Goal: Task Accomplishment & Management: Manage account settings

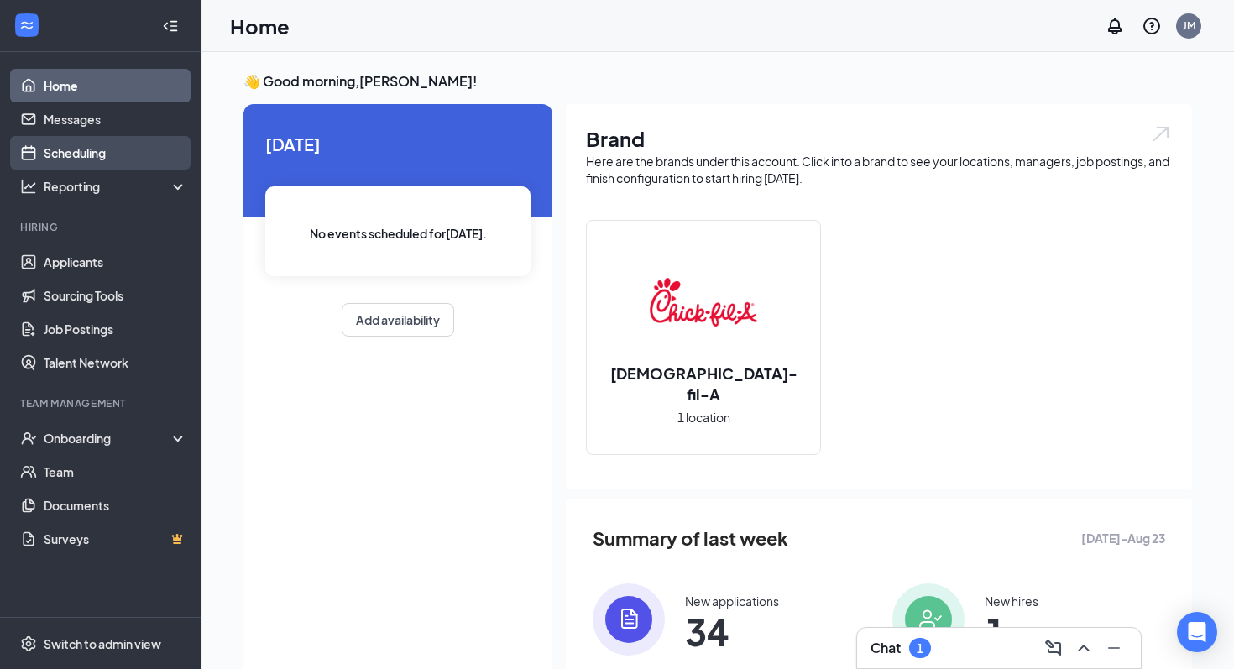
click at [90, 149] on link "Scheduling" at bounding box center [116, 153] width 144 height 34
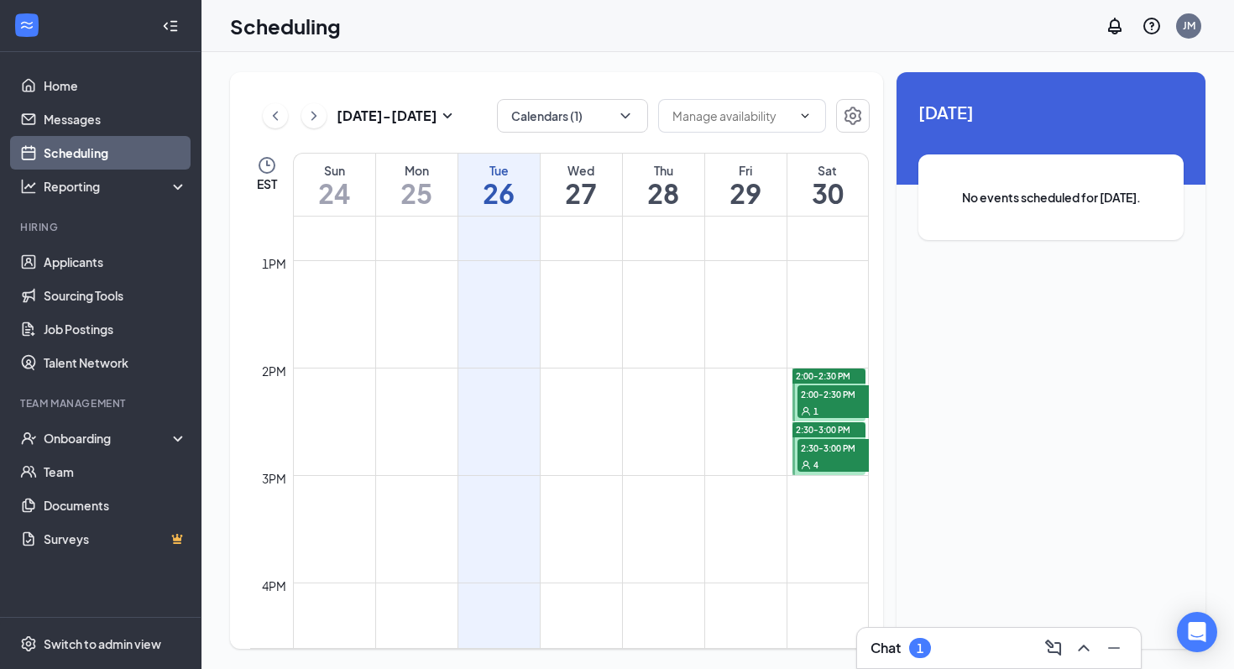
scroll to position [1381, 0]
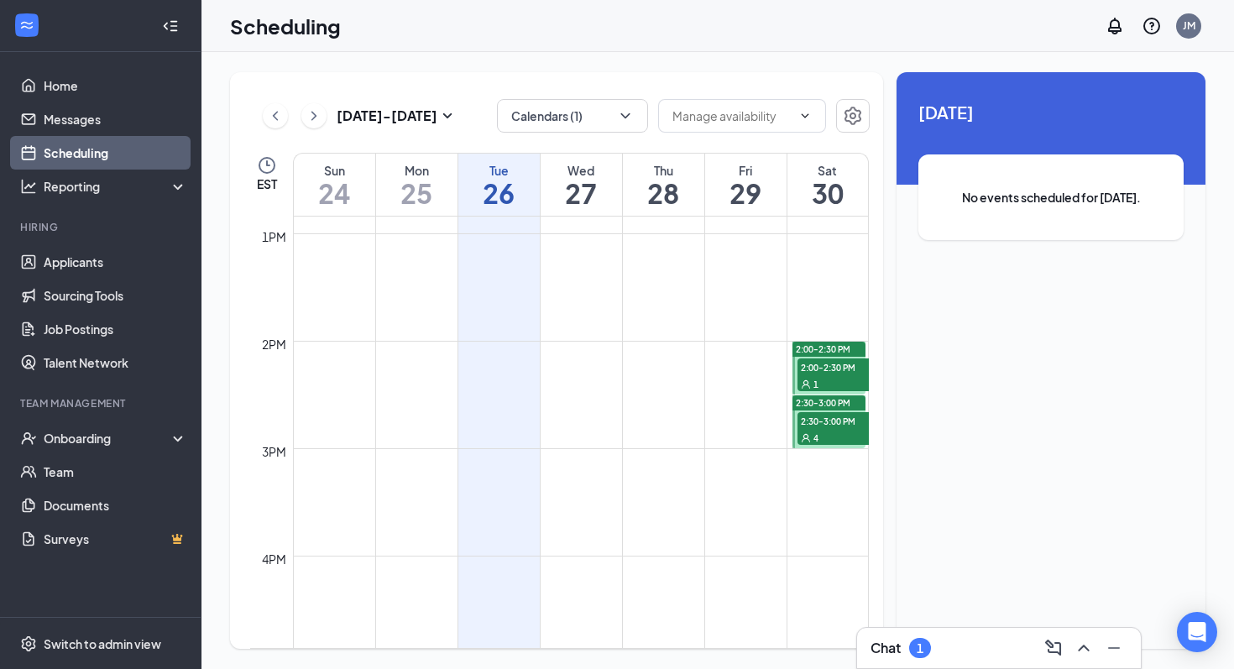
click at [820, 423] on span "2:30-3:00 PM" at bounding box center [840, 420] width 84 height 17
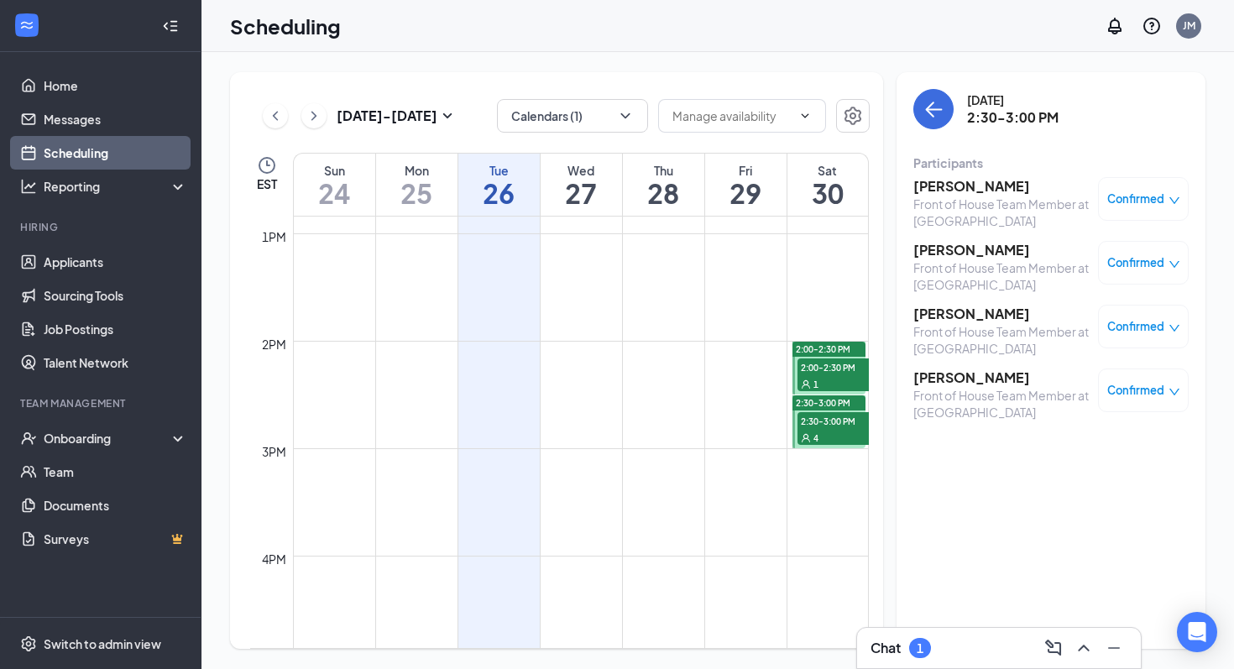
click at [816, 361] on span "2:00-2:30 PM" at bounding box center [840, 367] width 84 height 17
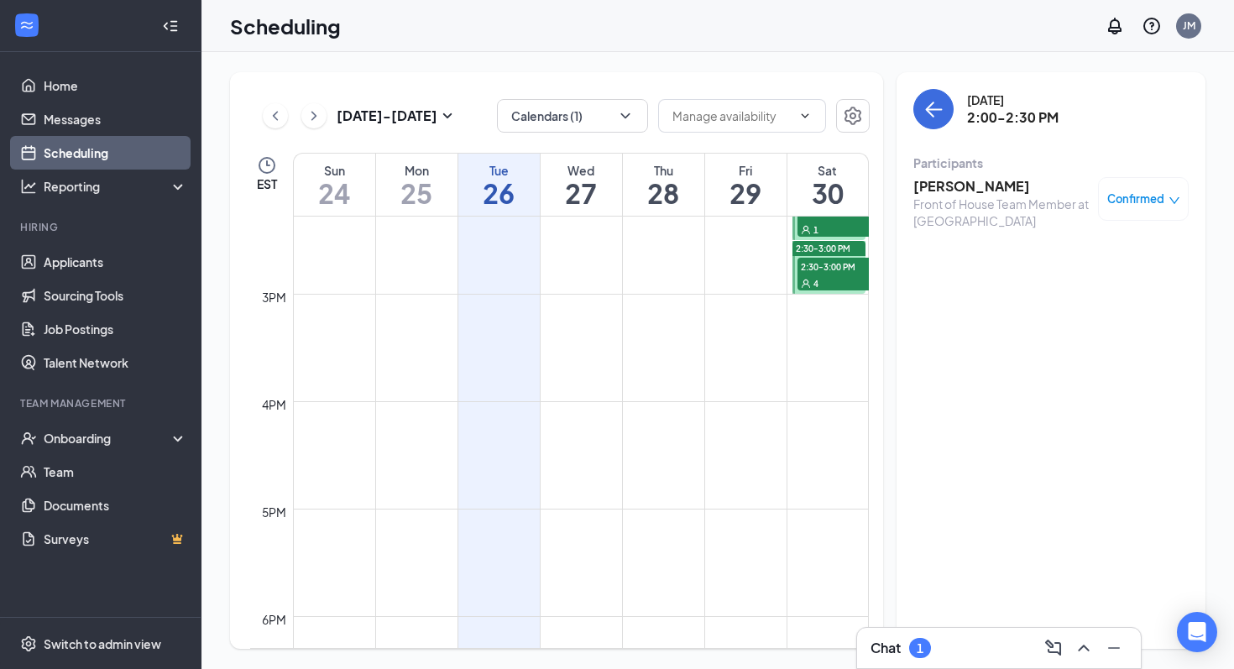
scroll to position [1269, 0]
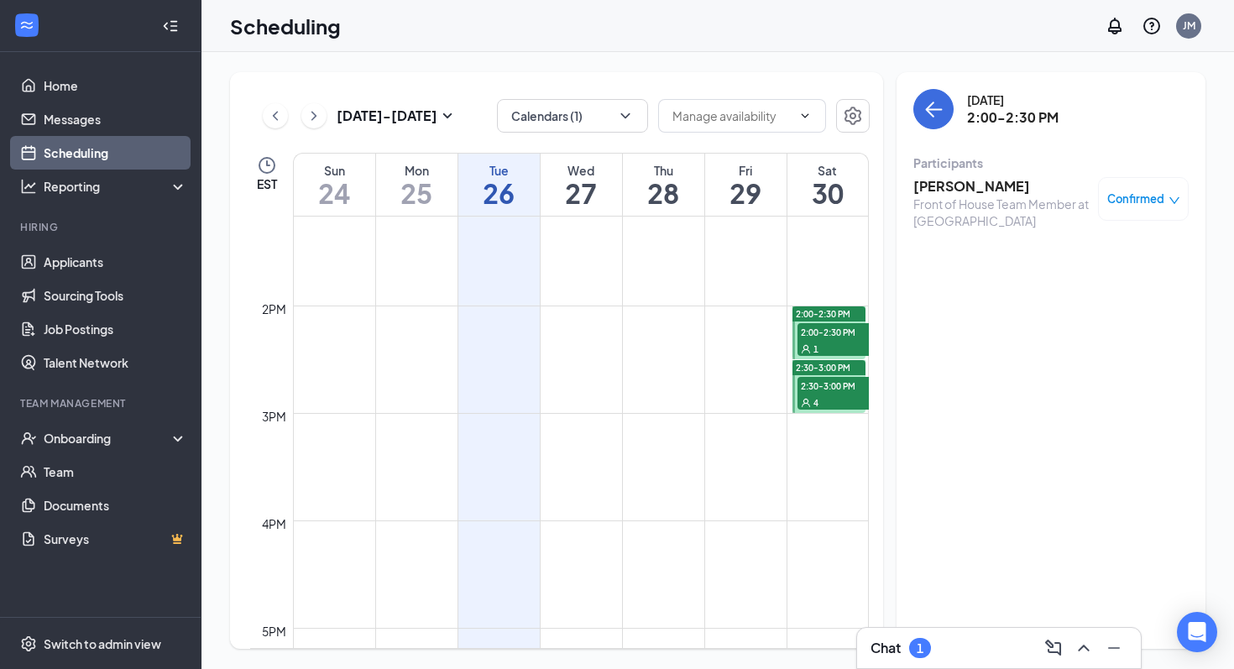
scroll to position [746, 0]
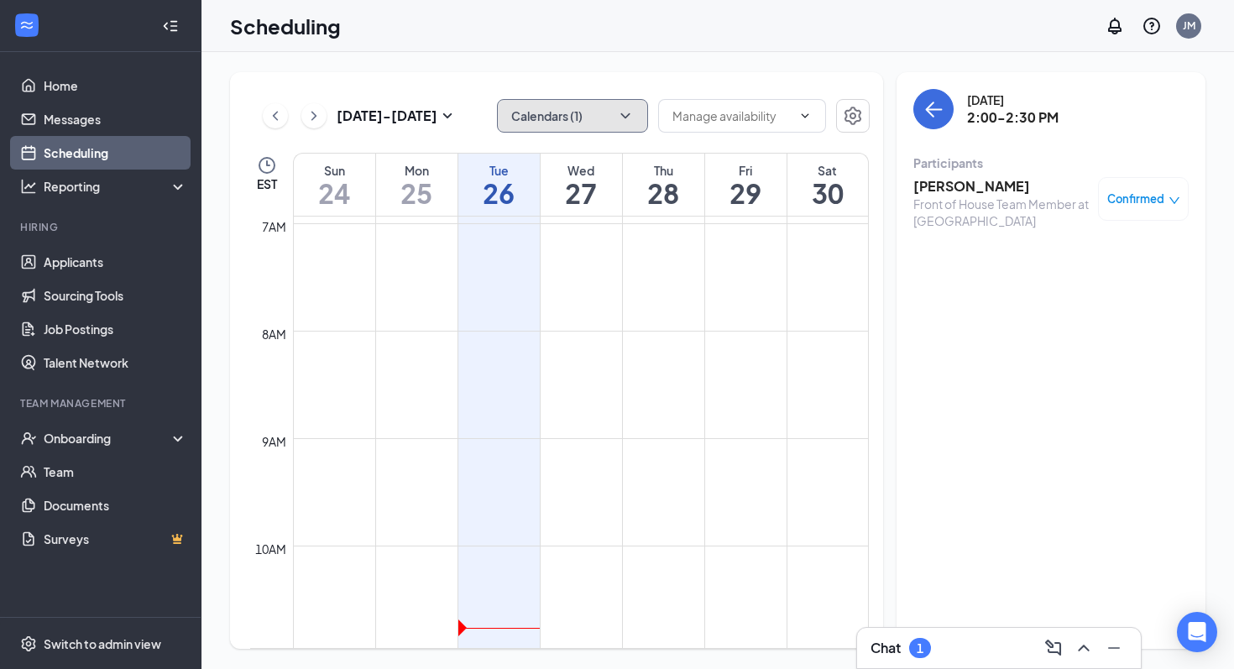
click at [558, 124] on button "Calendars (1)" at bounding box center [572, 116] width 151 height 34
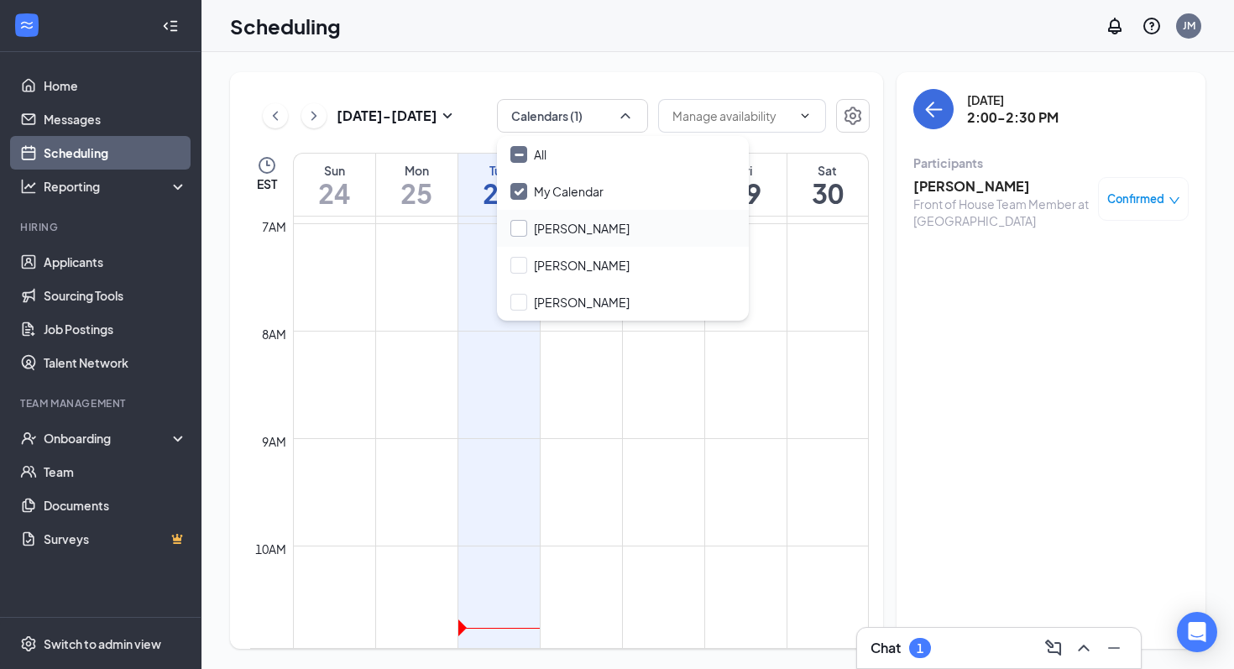
click at [520, 217] on div "[PERSON_NAME]" at bounding box center [623, 228] width 252 height 37
checkbox input "true"
click at [521, 271] on input "[PERSON_NAME]" at bounding box center [570, 265] width 119 height 17
checkbox input "true"
click at [521, 333] on td at bounding box center [581, 344] width 576 height 27
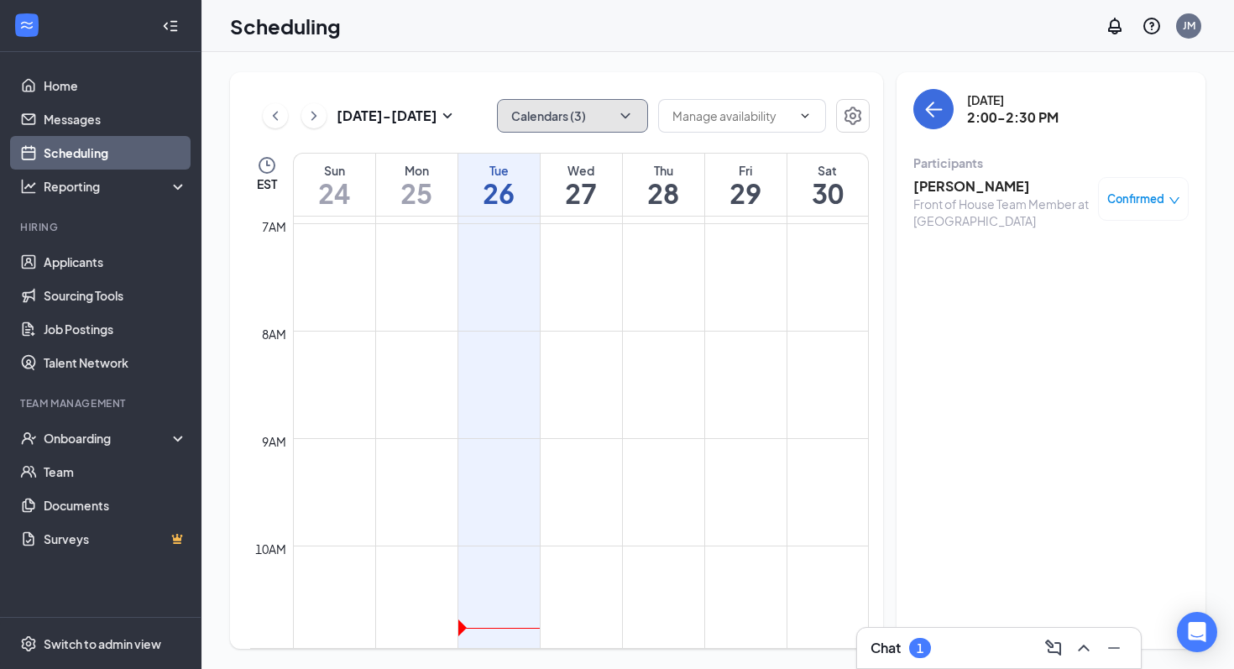
click at [558, 124] on button "Calendars (3)" at bounding box center [572, 116] width 151 height 34
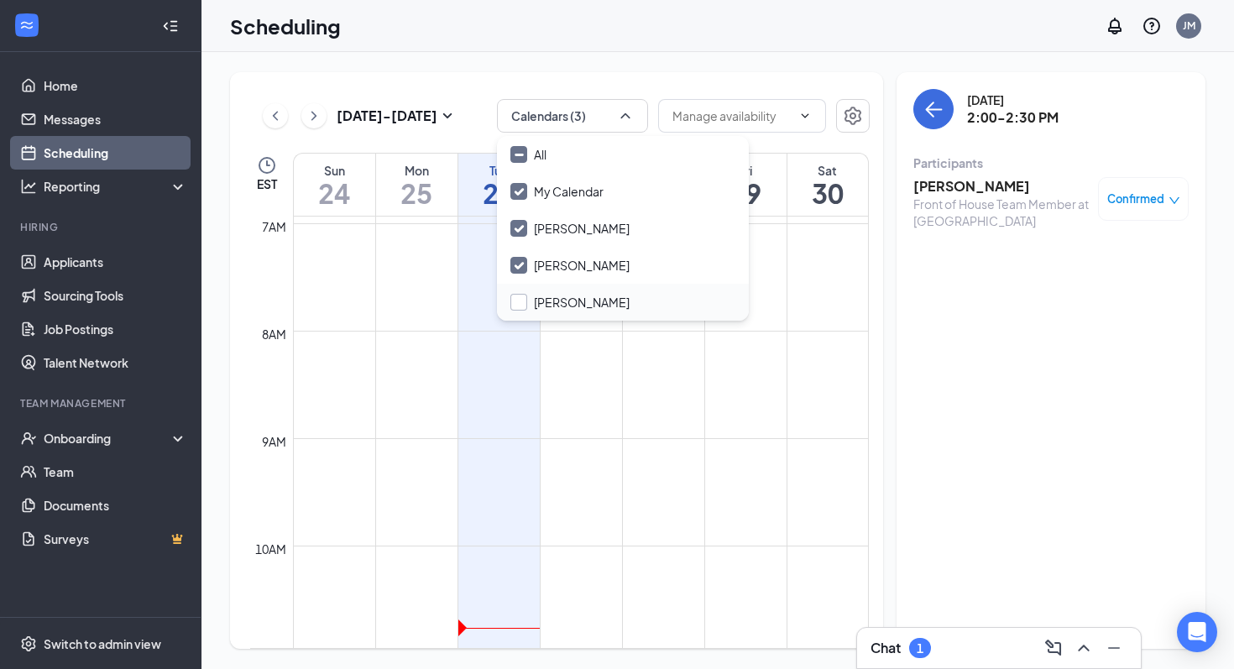
click at [520, 301] on input "[PERSON_NAME]" at bounding box center [570, 302] width 119 height 17
checkbox input "false"
checkbox input "true"
click at [453, 73] on div "[DATE] - [DATE] All calendars EST Sun 24 Mon 25 Tue 26 Wed 27 Thu 28 Fri 29 Sat…" at bounding box center [556, 360] width 653 height 577
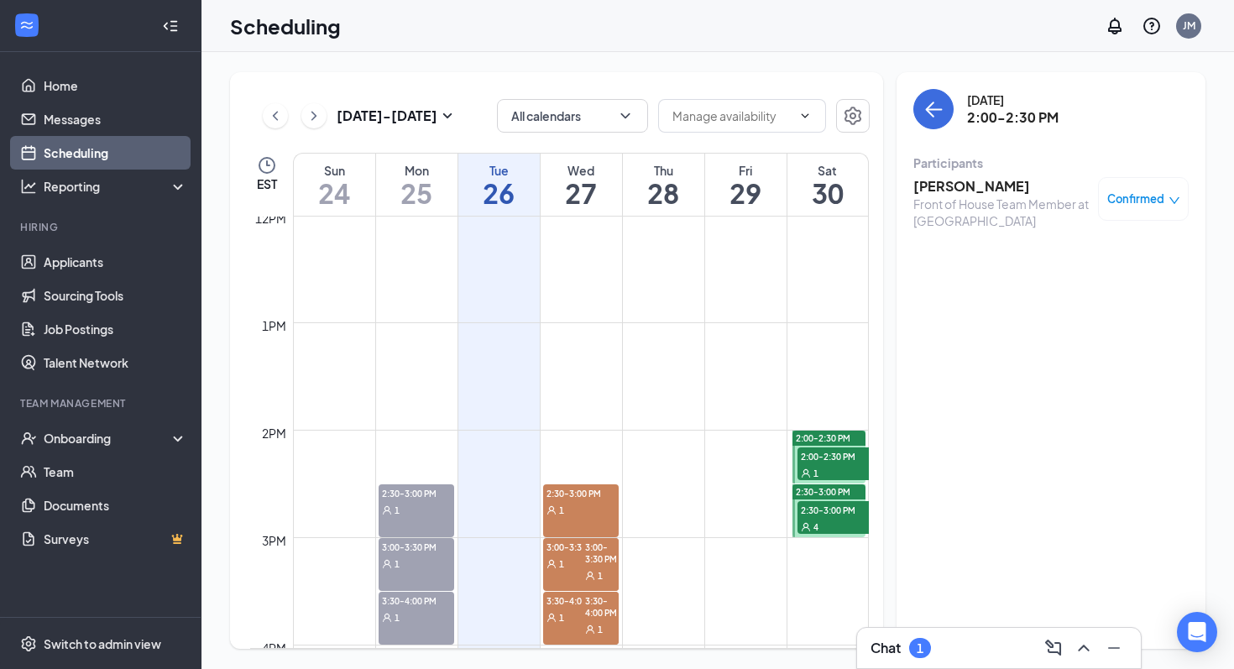
scroll to position [1415, 0]
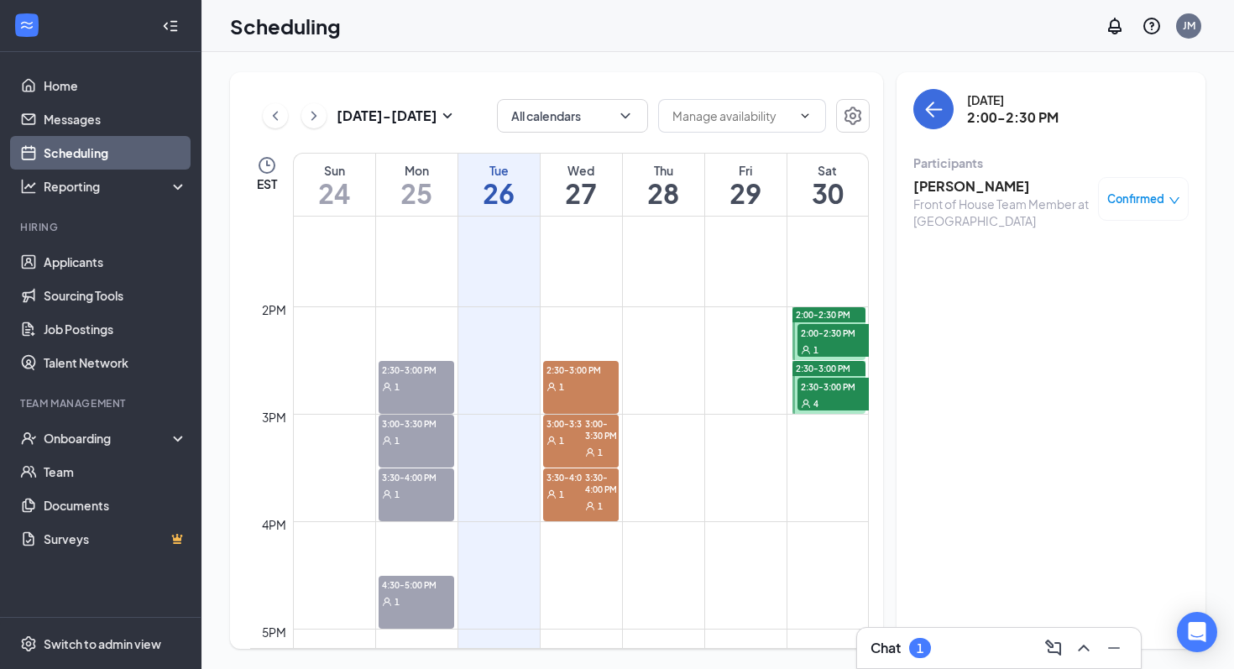
click at [584, 459] on div "1" at bounding box center [600, 451] width 37 height 17
click at [568, 511] on div "3:30-4:00 PM 1" at bounding box center [581, 495] width 76 height 53
click at [577, 372] on span "2:30-3:00 PM" at bounding box center [581, 369] width 76 height 17
click at [587, 421] on span "3:00-3:30 PM" at bounding box center [600, 429] width 37 height 29
click at [587, 500] on div "1" at bounding box center [600, 505] width 37 height 17
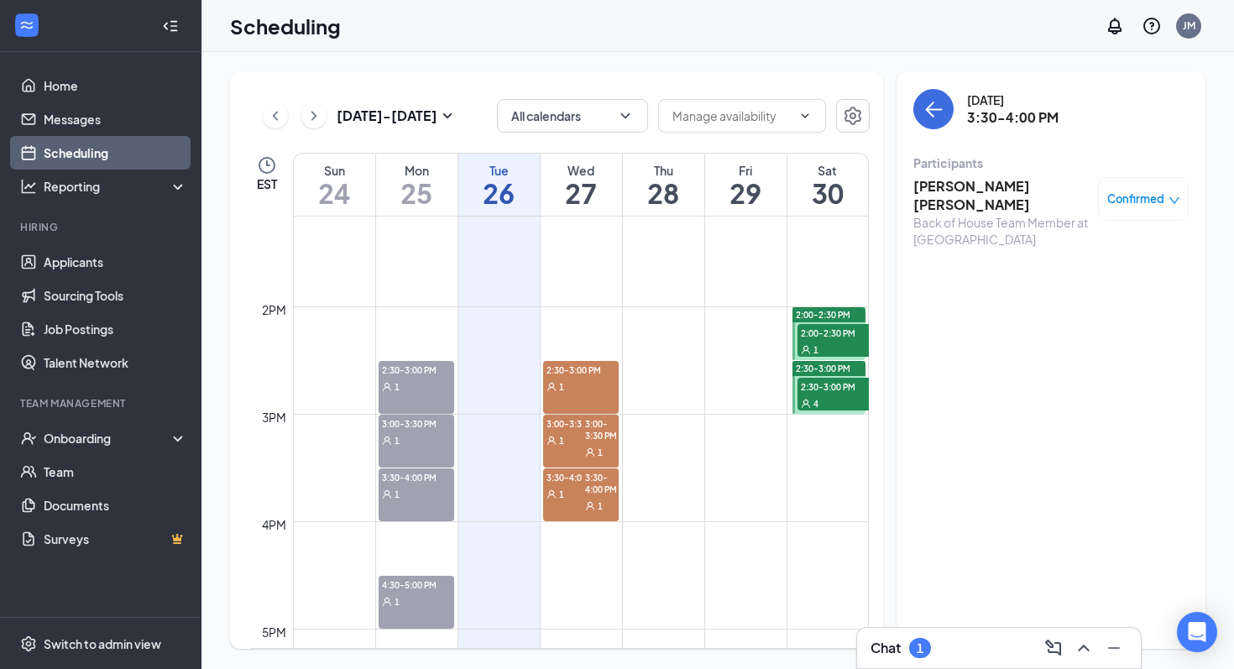
click at [594, 457] on icon "User" at bounding box center [590, 453] width 10 height 10
click at [809, 384] on span "2:30-3:00 PM" at bounding box center [840, 386] width 84 height 17
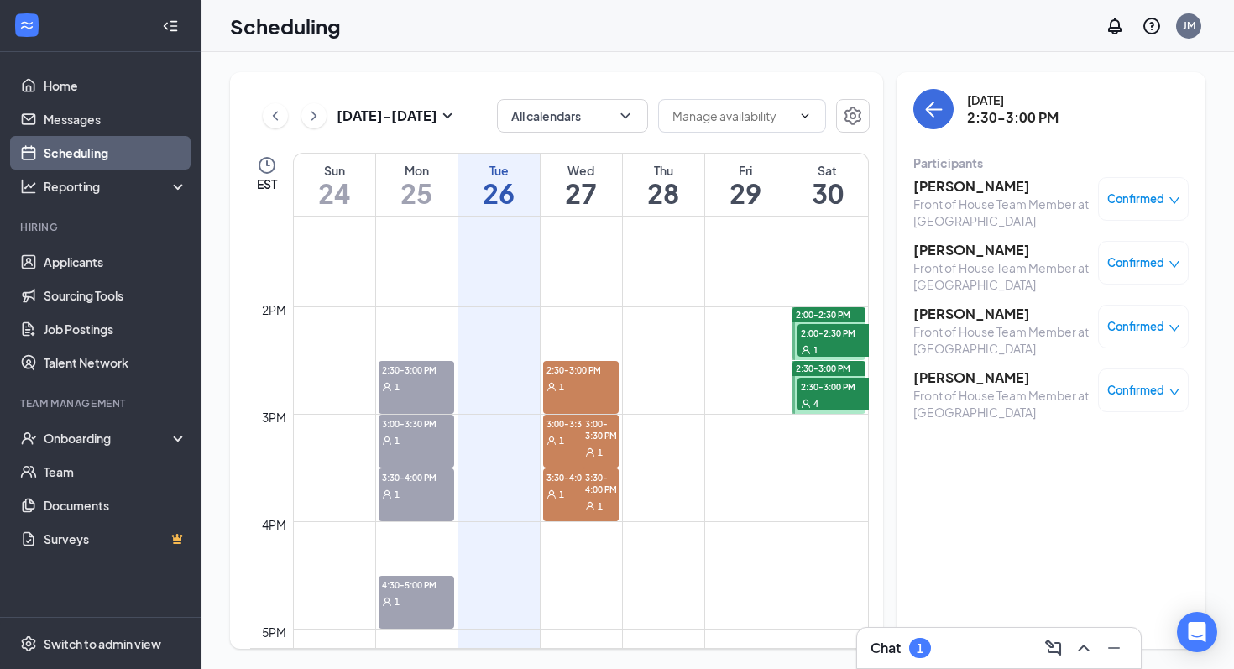
click at [604, 437] on span "3:00-3:30 PM" at bounding box center [600, 429] width 37 height 29
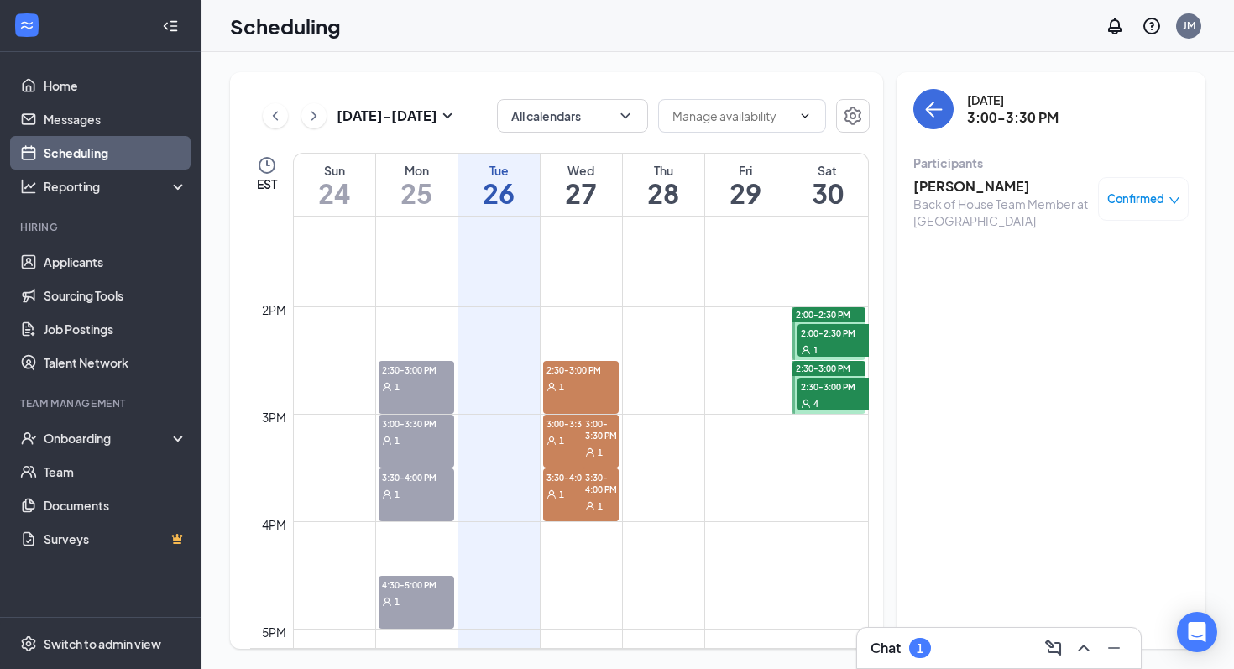
click at [568, 488] on div "1" at bounding box center [581, 493] width 76 height 17
click at [575, 405] on div "2:30-3:00 PM 1" at bounding box center [581, 387] width 76 height 53
click at [587, 477] on span "3:30-4:00 PM" at bounding box center [600, 483] width 37 height 29
click at [590, 453] on icon "User" at bounding box center [590, 453] width 10 height 10
click at [577, 508] on div "3:30-4:00 PM 1" at bounding box center [581, 495] width 76 height 53
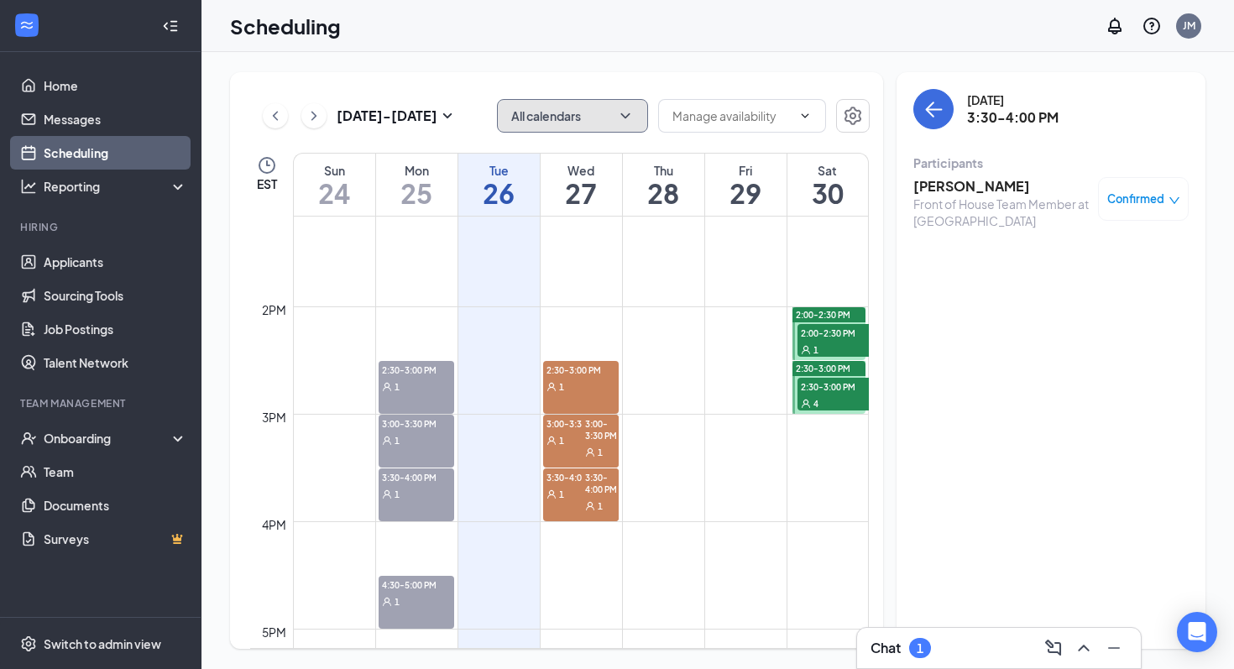
click at [611, 124] on button "All calendars" at bounding box center [572, 116] width 151 height 34
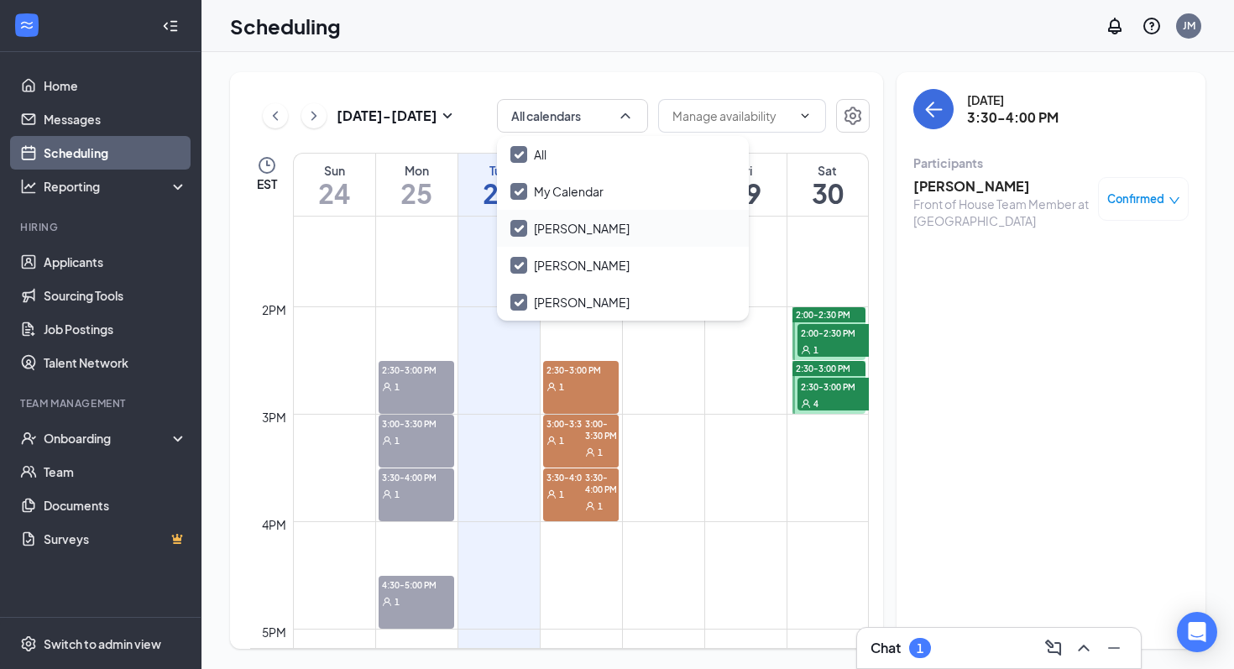
click at [523, 230] on input "[PERSON_NAME]" at bounding box center [570, 228] width 119 height 17
checkbox input "true"
checkbox input "false"
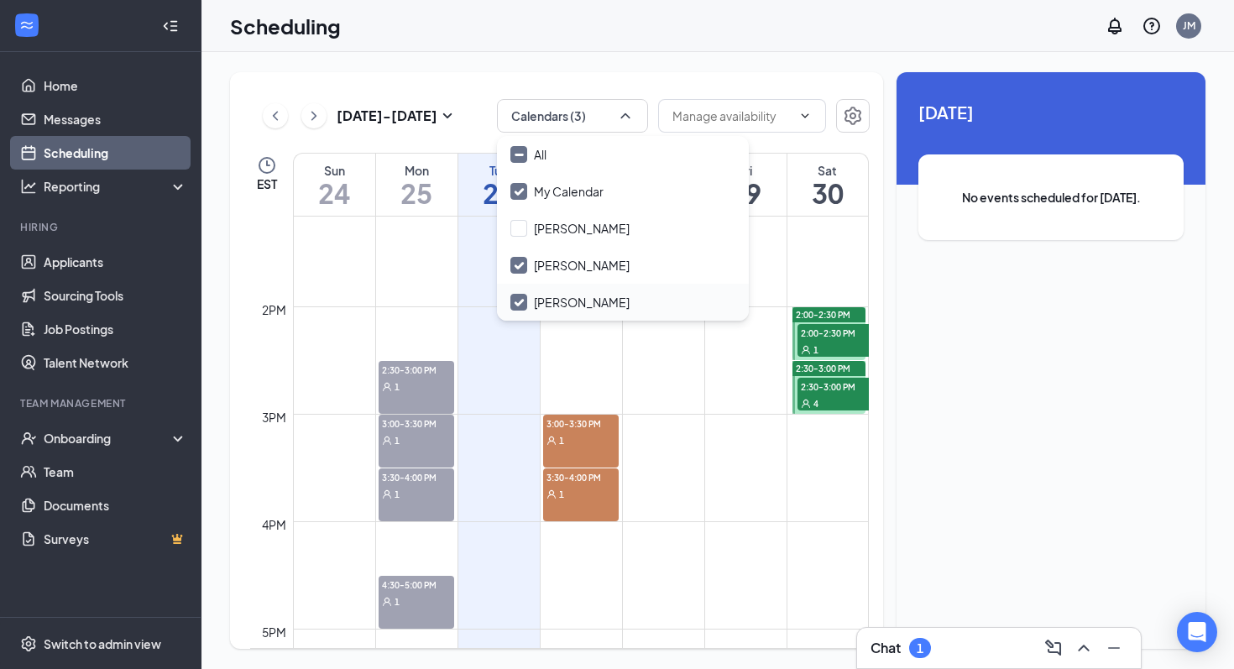
click at [518, 299] on input "[PERSON_NAME]" at bounding box center [570, 302] width 119 height 17
checkbox input "false"
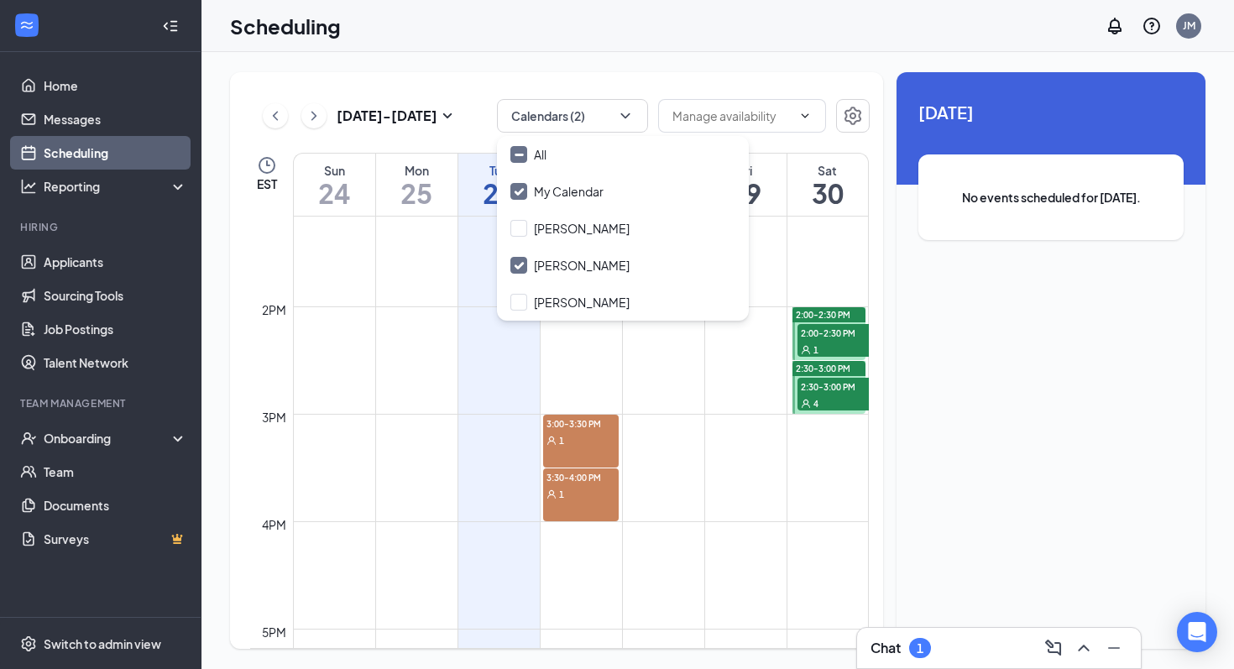
click at [576, 394] on td at bounding box center [581, 400] width 576 height 27
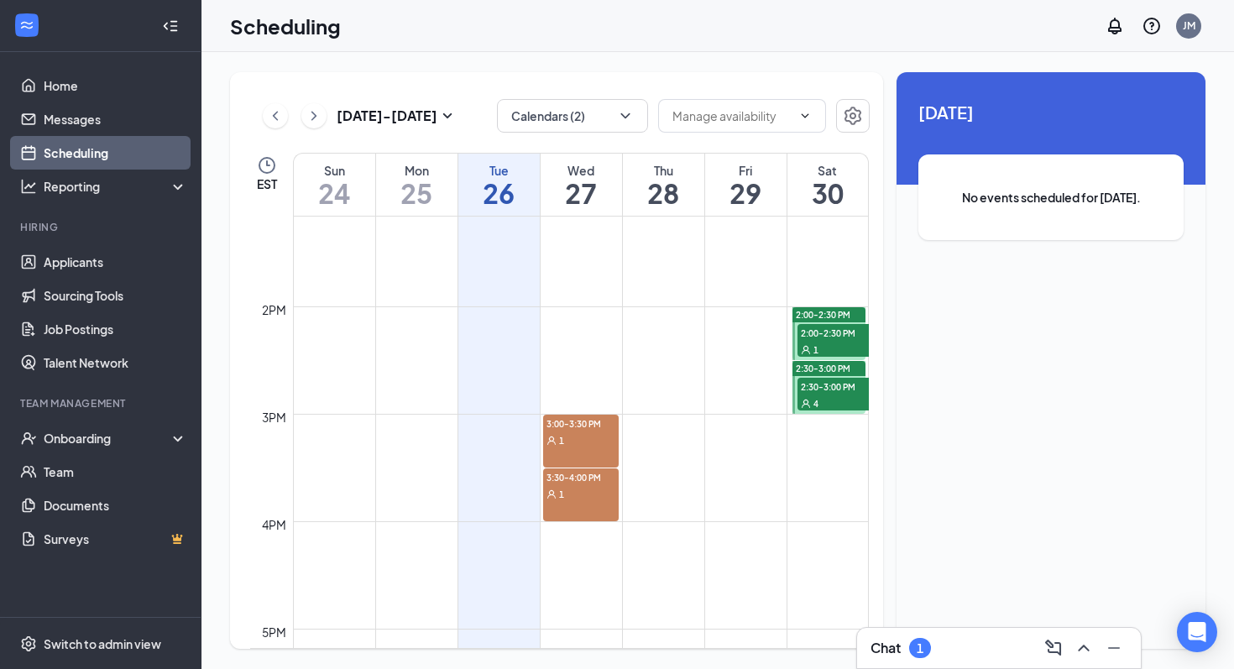
click at [587, 460] on div "3:00-3:30 PM 1" at bounding box center [581, 441] width 76 height 53
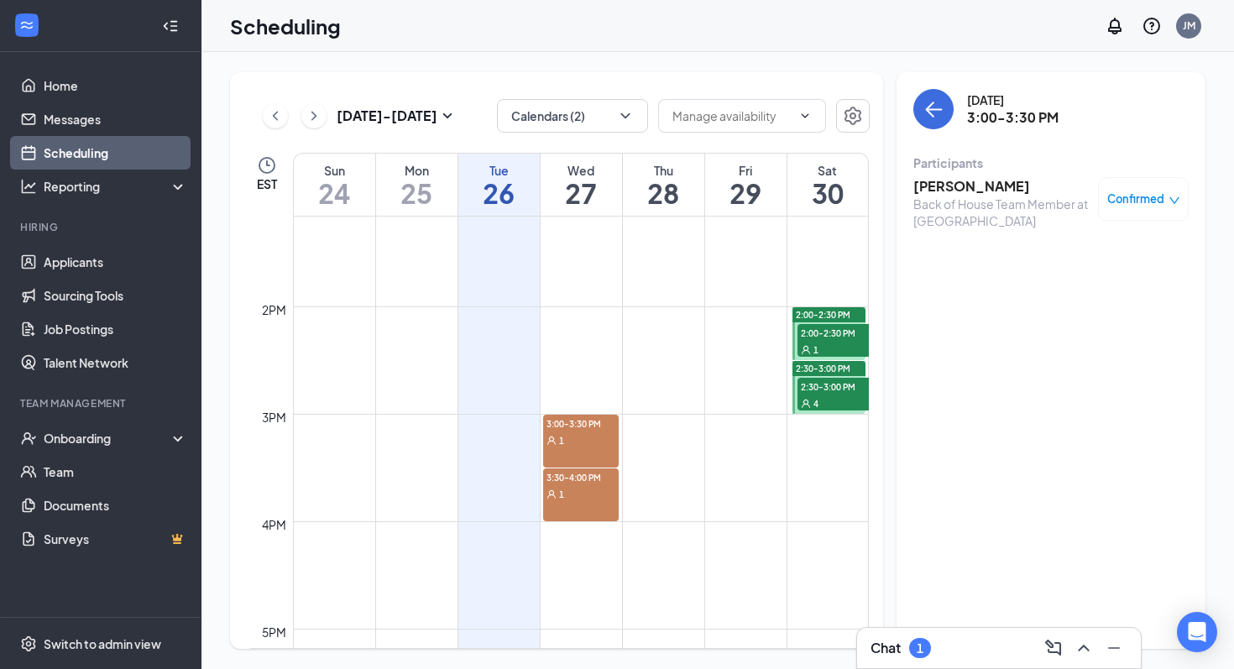
click at [585, 499] on div "1" at bounding box center [581, 493] width 76 height 17
click at [581, 442] on div "1" at bounding box center [581, 440] width 76 height 17
click at [580, 105] on button "Calendars (2)" at bounding box center [572, 116] width 151 height 34
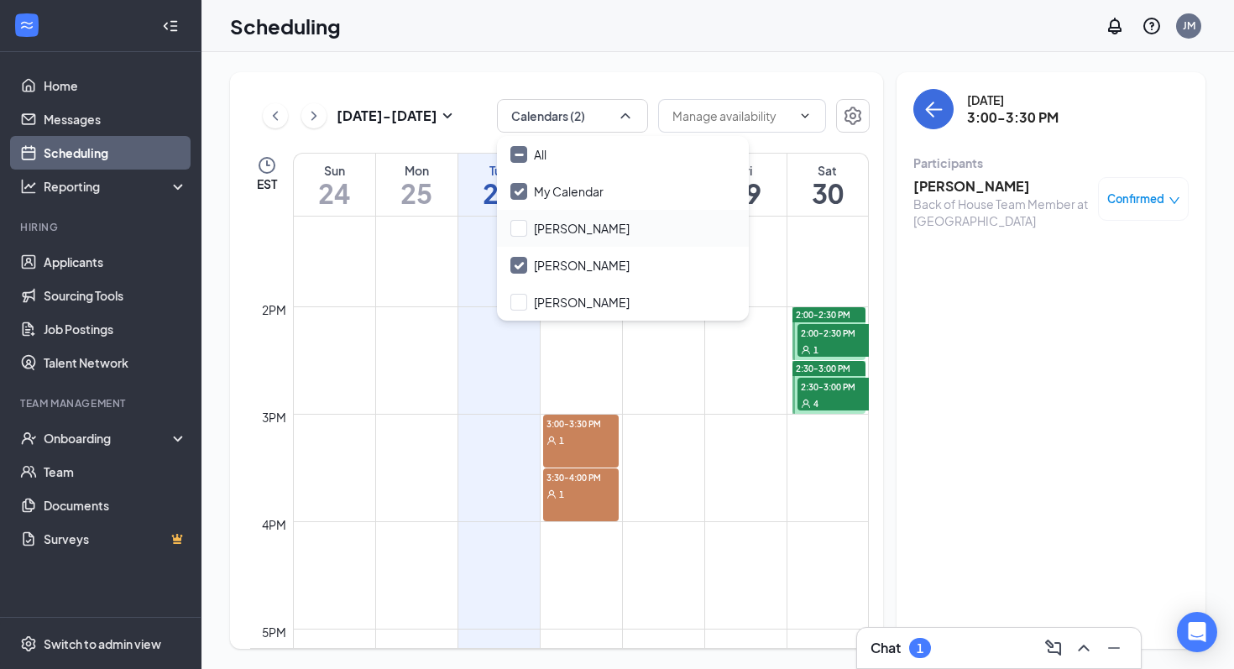
click at [522, 238] on div "[PERSON_NAME]" at bounding box center [623, 228] width 252 height 37
checkbox input "true"
click at [518, 262] on input "[PERSON_NAME]" at bounding box center [570, 265] width 119 height 17
checkbox input "false"
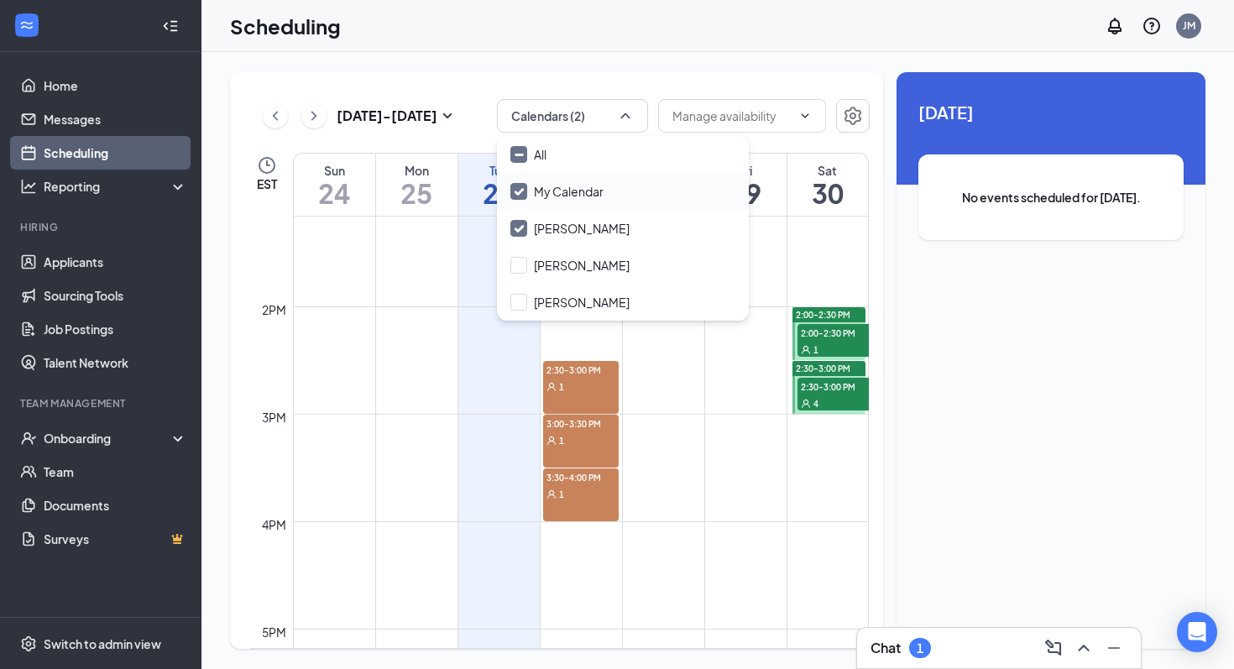
click at [513, 186] on input "My Calendar" at bounding box center [557, 191] width 93 height 17
checkbox input "false"
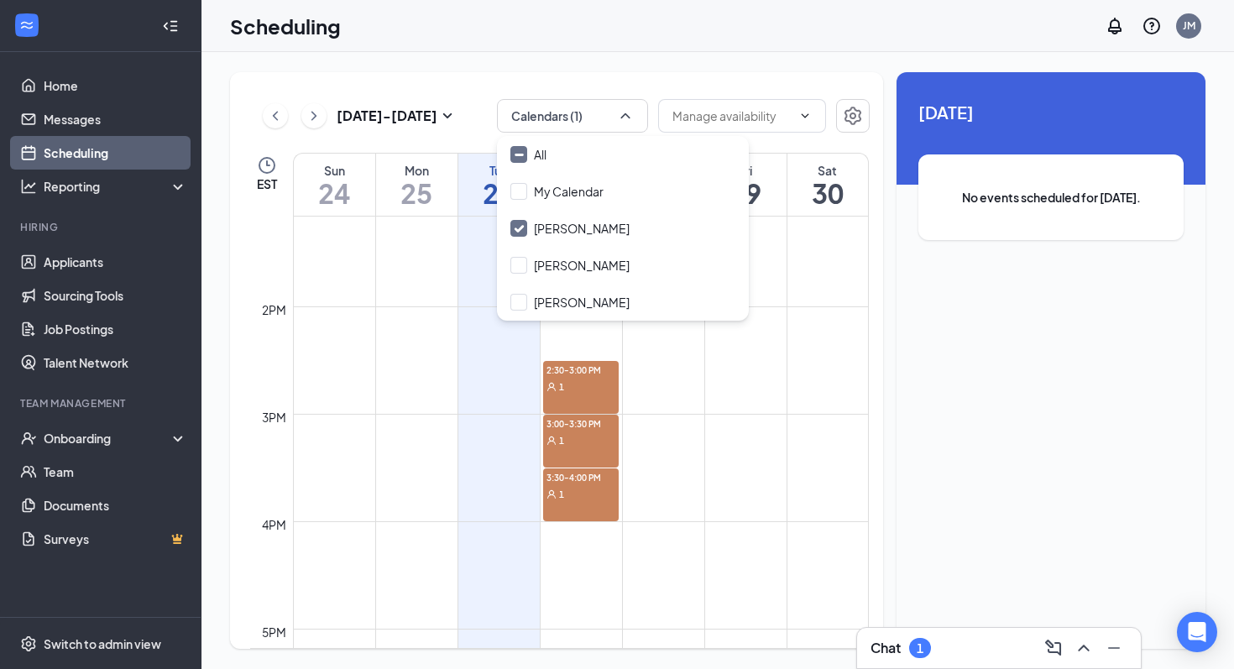
click at [600, 27] on div "Scheduling JM" at bounding box center [718, 26] width 1033 height 52
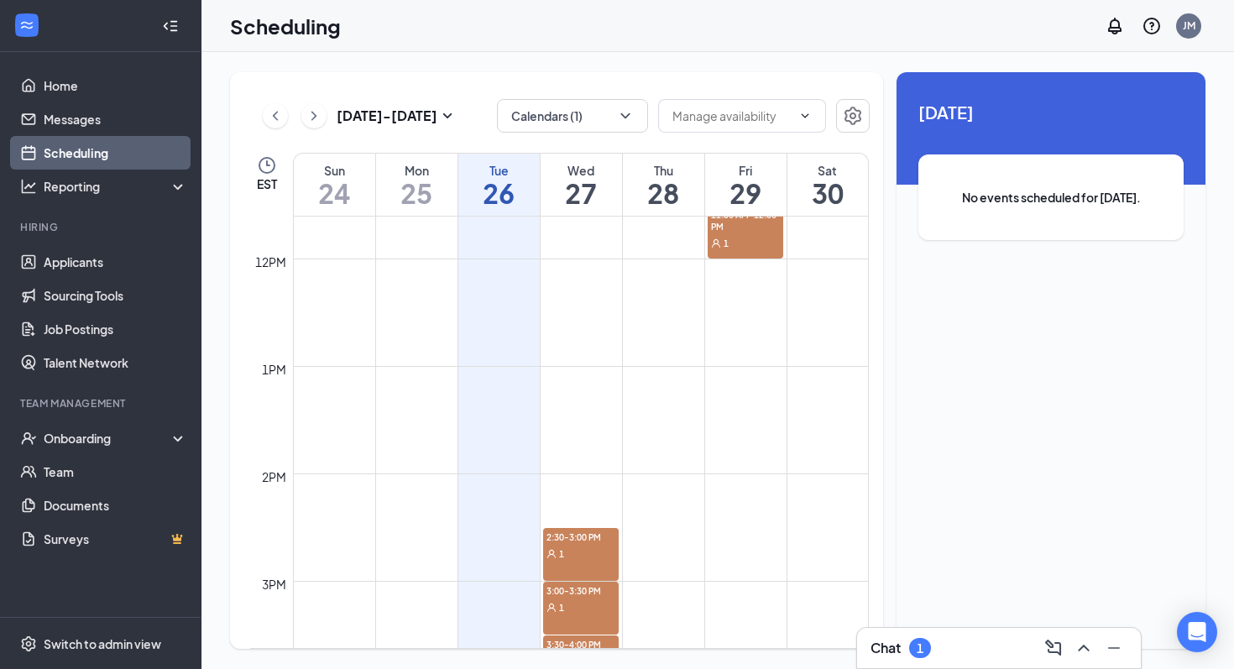
scroll to position [1249, 0]
click at [588, 562] on div "2:30-3:00 PM 1" at bounding box center [581, 553] width 76 height 53
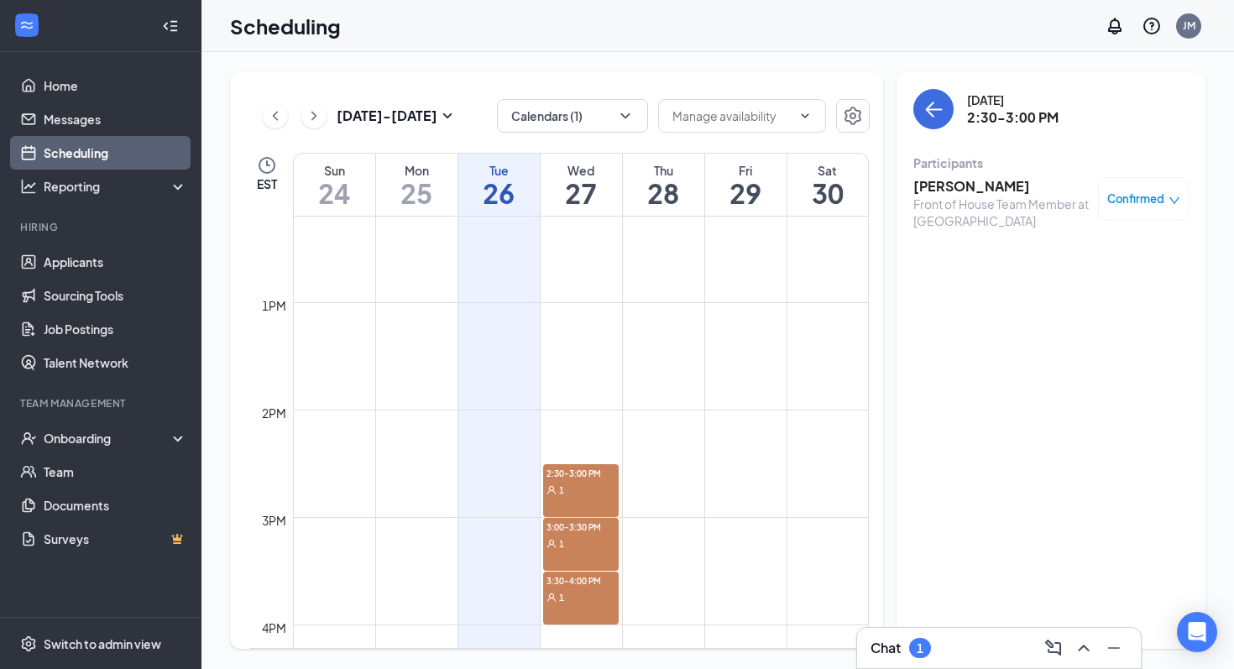
scroll to position [1319, 0]
click at [583, 524] on span "3:00-3:30 PM" at bounding box center [581, 519] width 76 height 17
click at [593, 581] on div "1" at bounding box center [581, 589] width 76 height 17
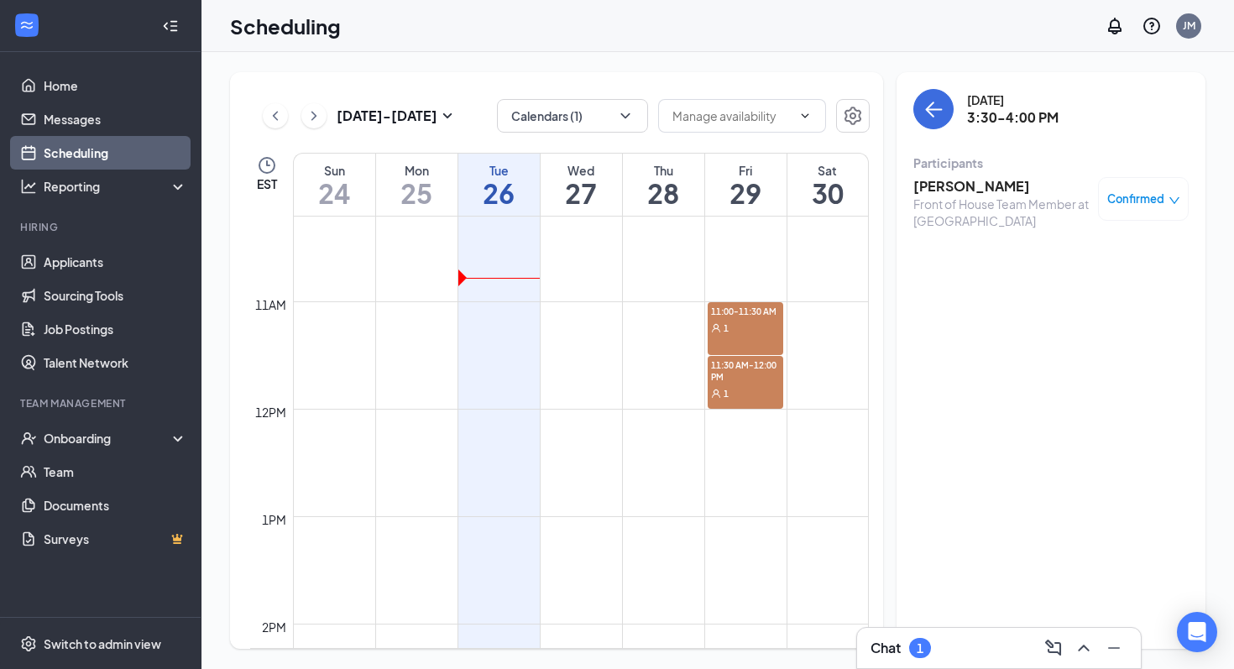
scroll to position [1075, 0]
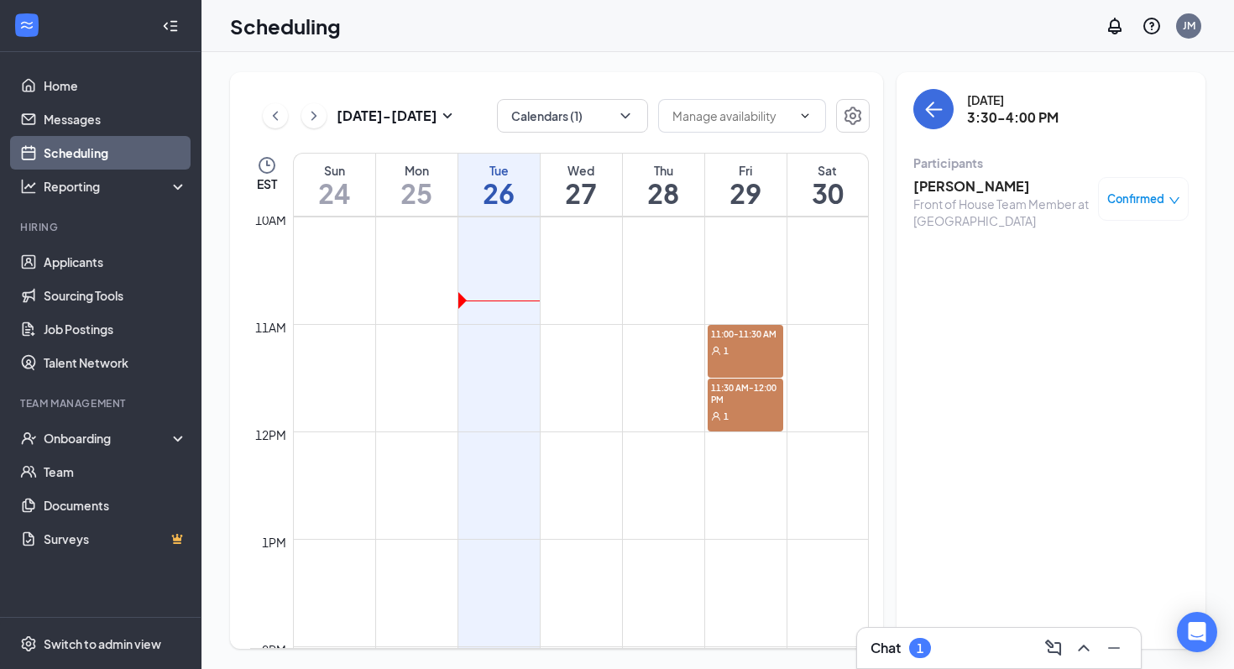
click at [754, 334] on span "11:00-11:30 AM" at bounding box center [746, 333] width 76 height 17
click at [740, 401] on span "11:30 AM-12:00 PM" at bounding box center [746, 393] width 76 height 29
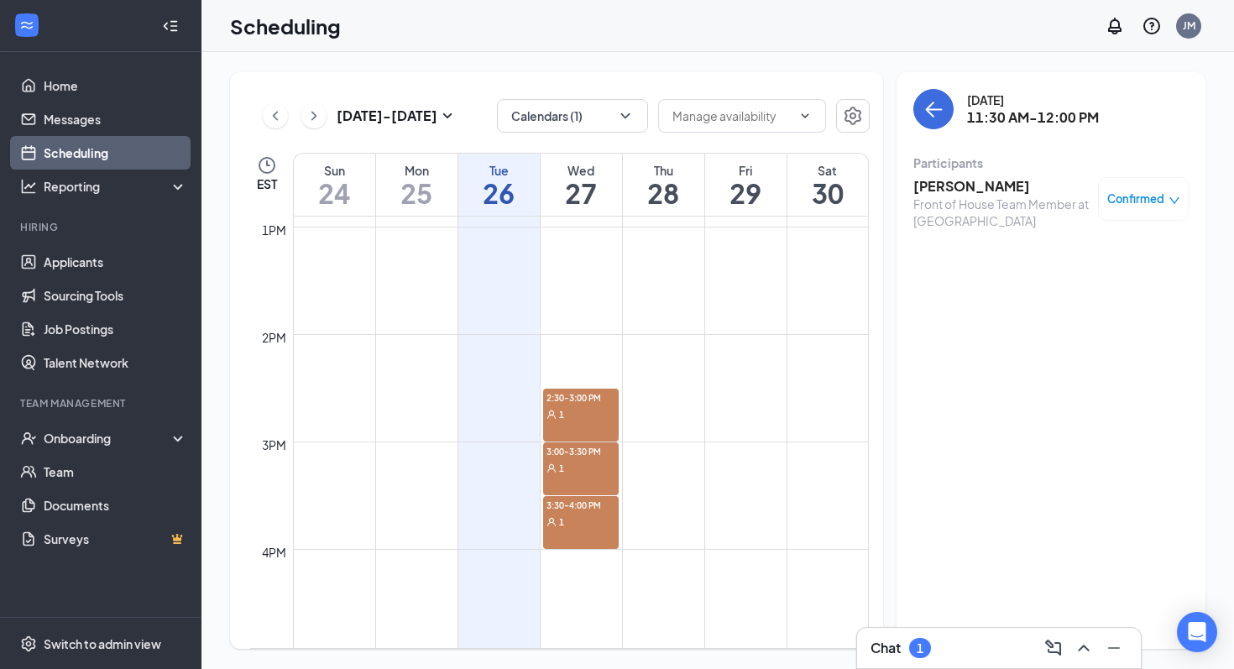
scroll to position [1462, 0]
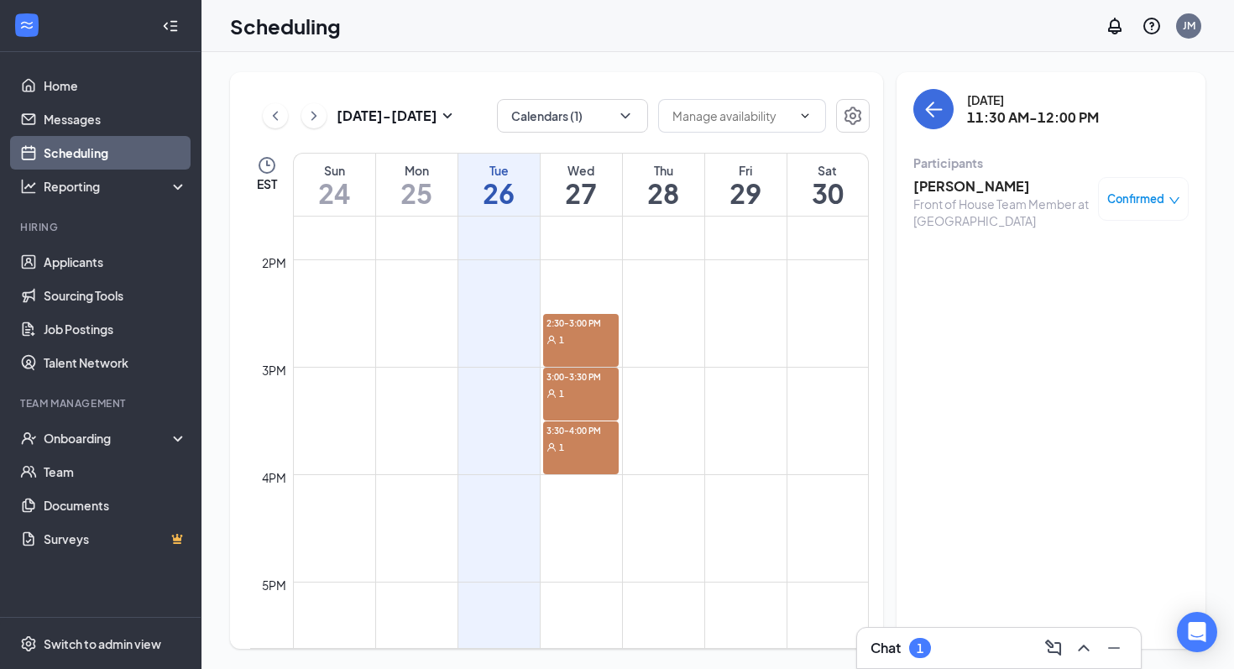
click at [557, 339] on div "1" at bounding box center [581, 339] width 76 height 17
click at [561, 369] on span "3:00-3:30 PM" at bounding box center [581, 376] width 76 height 17
click at [577, 436] on span "3:30-4:00 PM" at bounding box center [581, 430] width 76 height 17
click at [434, 66] on div "[DATE] - [DATE] Calendars (1) EST Sun 24 Mon 25 Tue 26 Wed 27 Thu 28 Fri 29 Sat…" at bounding box center [718, 360] width 1033 height 617
click at [99, 249] on link "Applicants" at bounding box center [116, 262] width 144 height 34
